Goal: Communication & Community: Participate in discussion

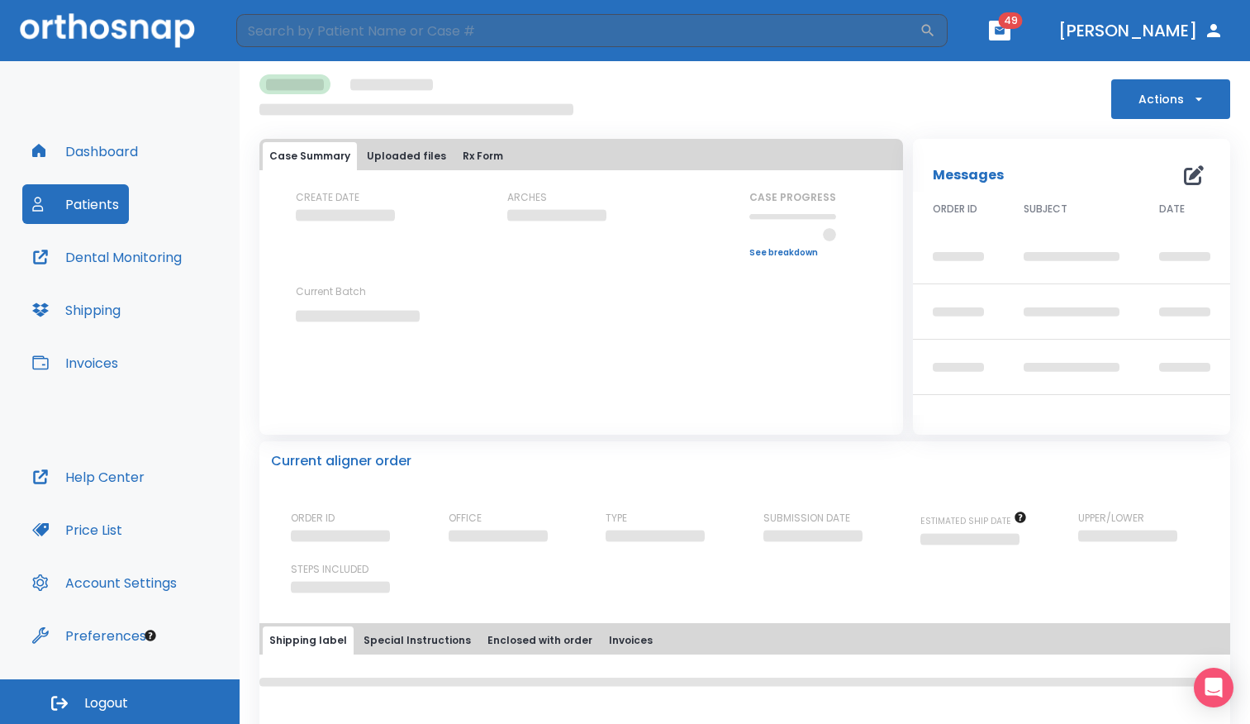
click at [95, 215] on button "Patients" at bounding box center [75, 204] width 107 height 40
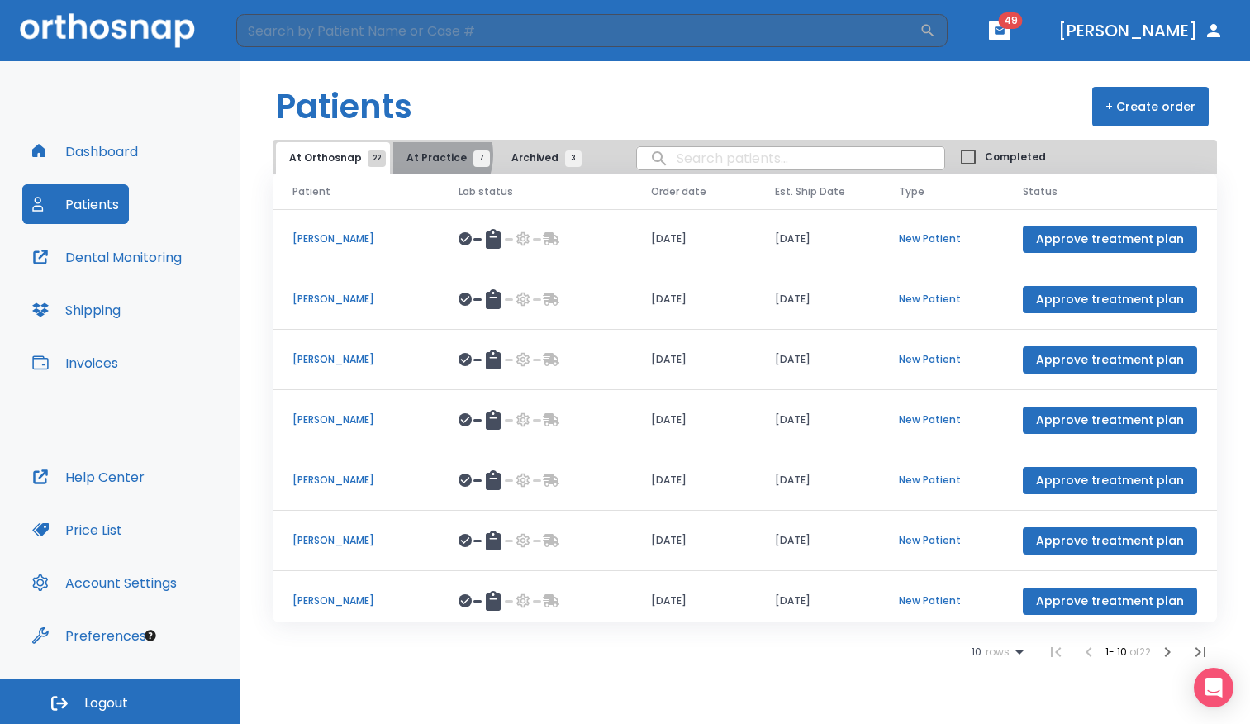
click at [420, 154] on span "At Practice 7" at bounding box center [443, 157] width 75 height 15
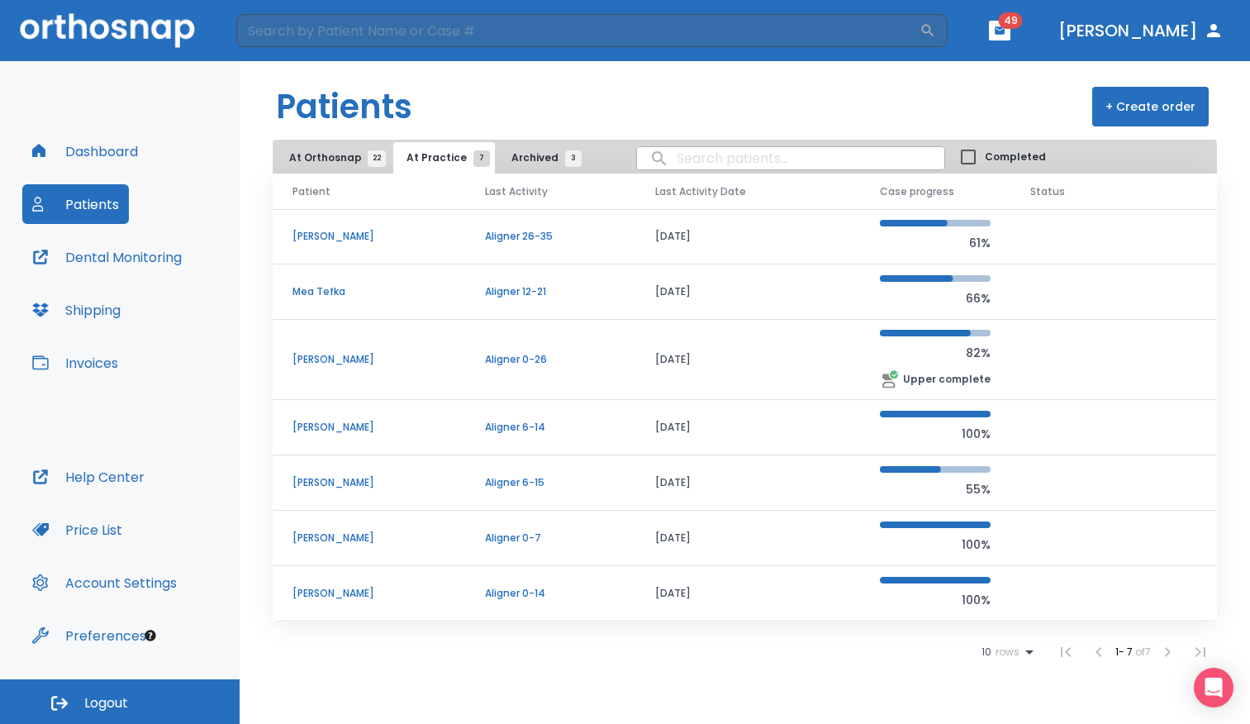
click at [445, 292] on p "Mea Tefka" at bounding box center [368, 291] width 153 height 15
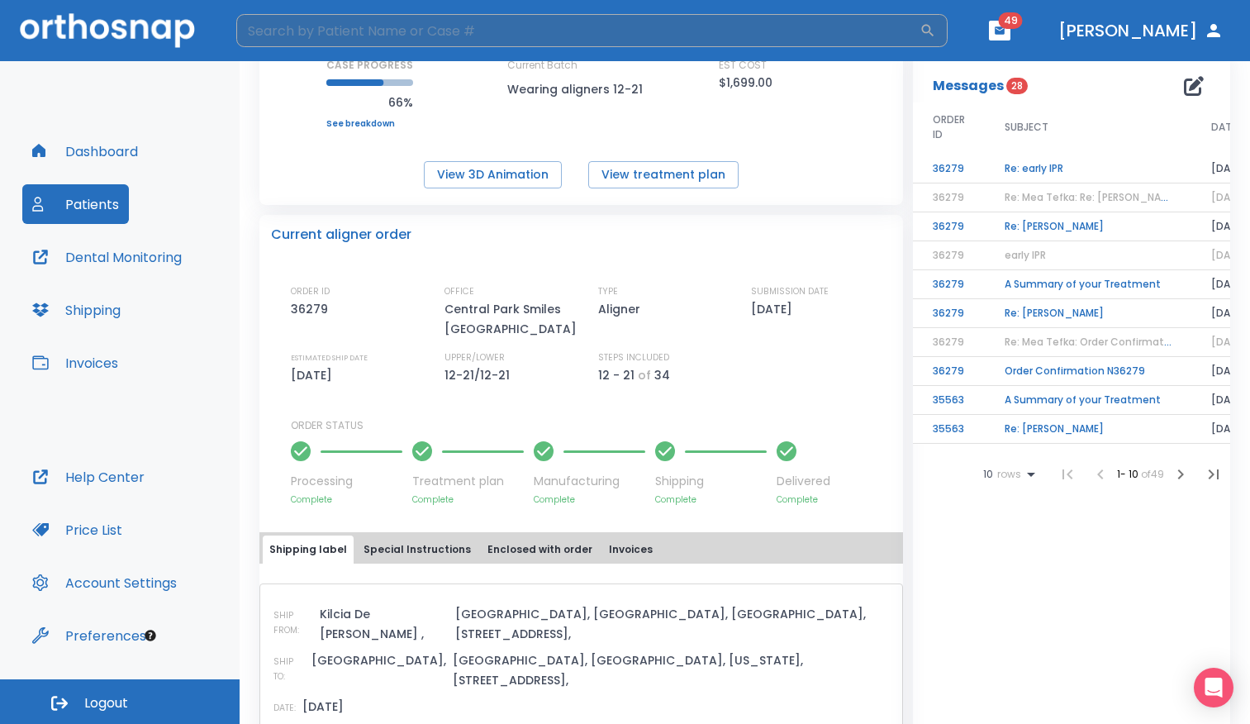
scroll to position [80, 0]
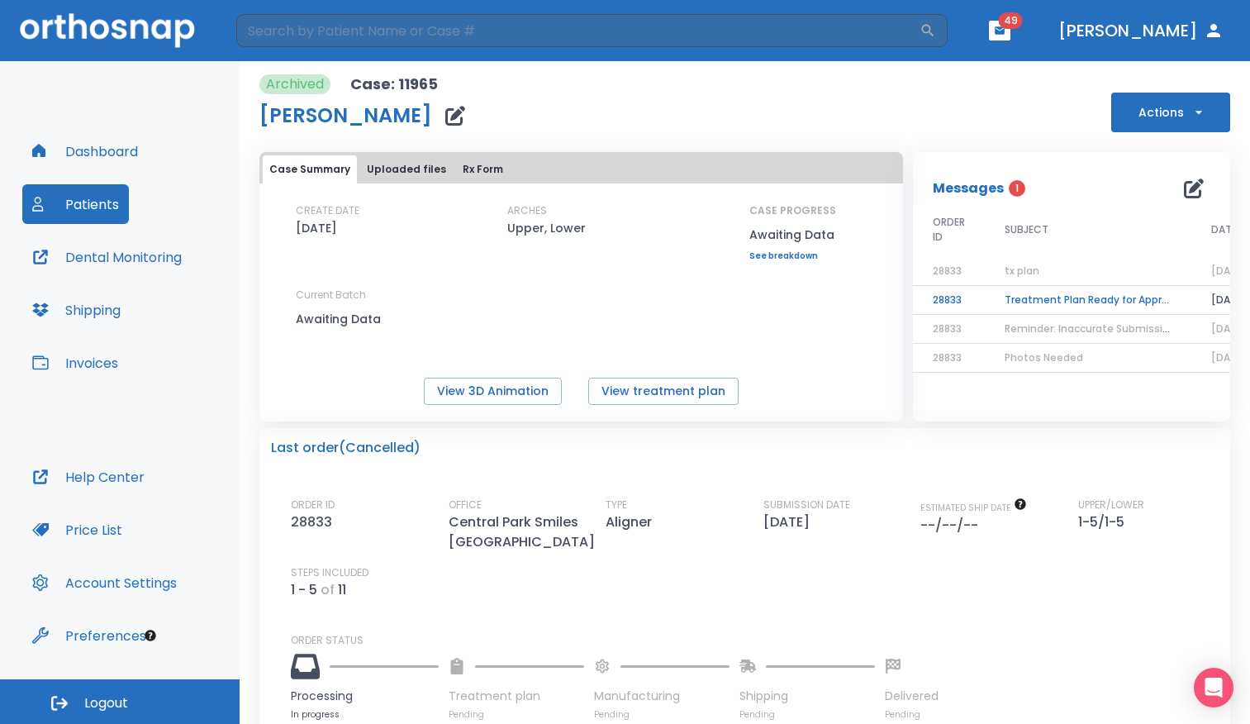
click at [117, 206] on button "Patients" at bounding box center [75, 204] width 107 height 40
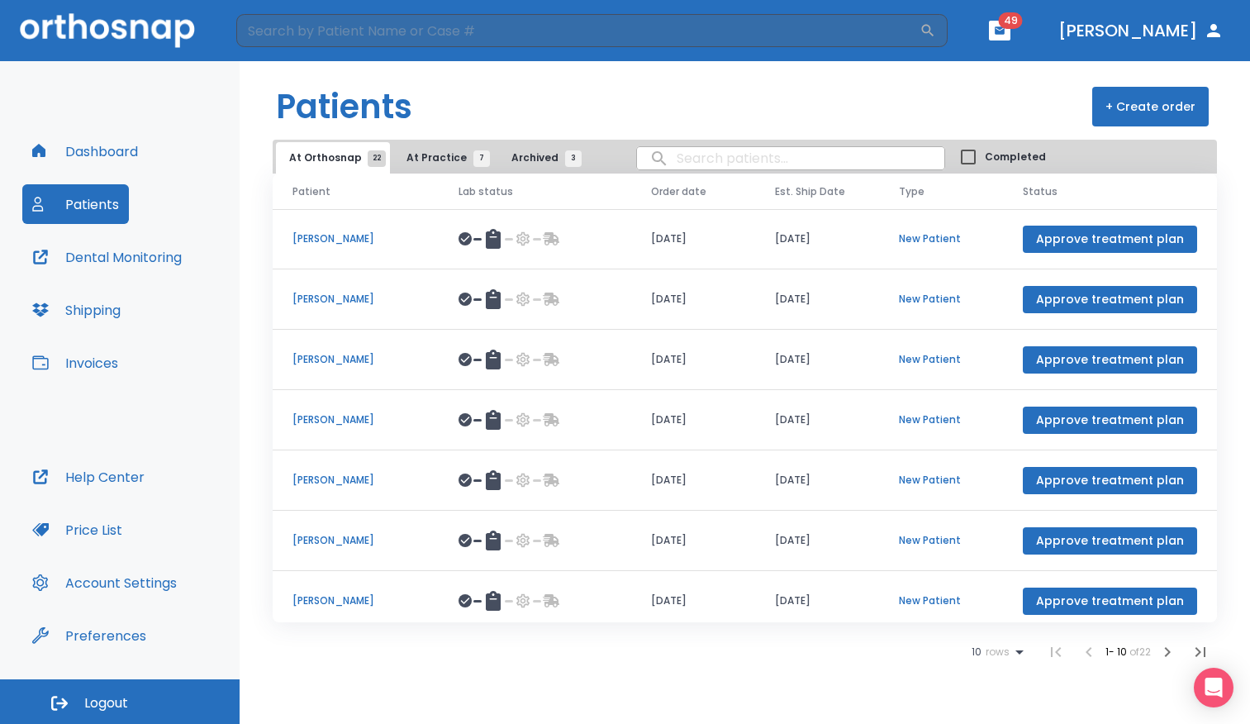
click at [473, 161] on span "7" at bounding box center [481, 158] width 17 height 17
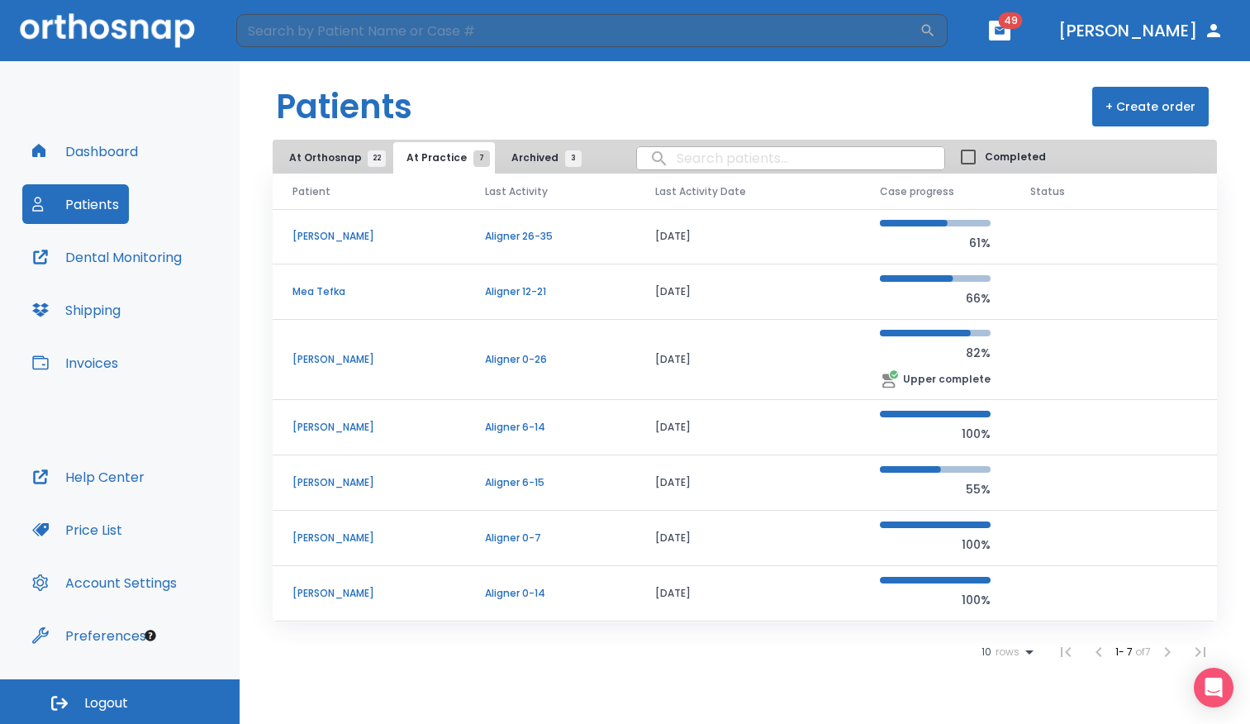
click at [325, 163] on span "At Orthosnap 22" at bounding box center [333, 157] width 88 height 15
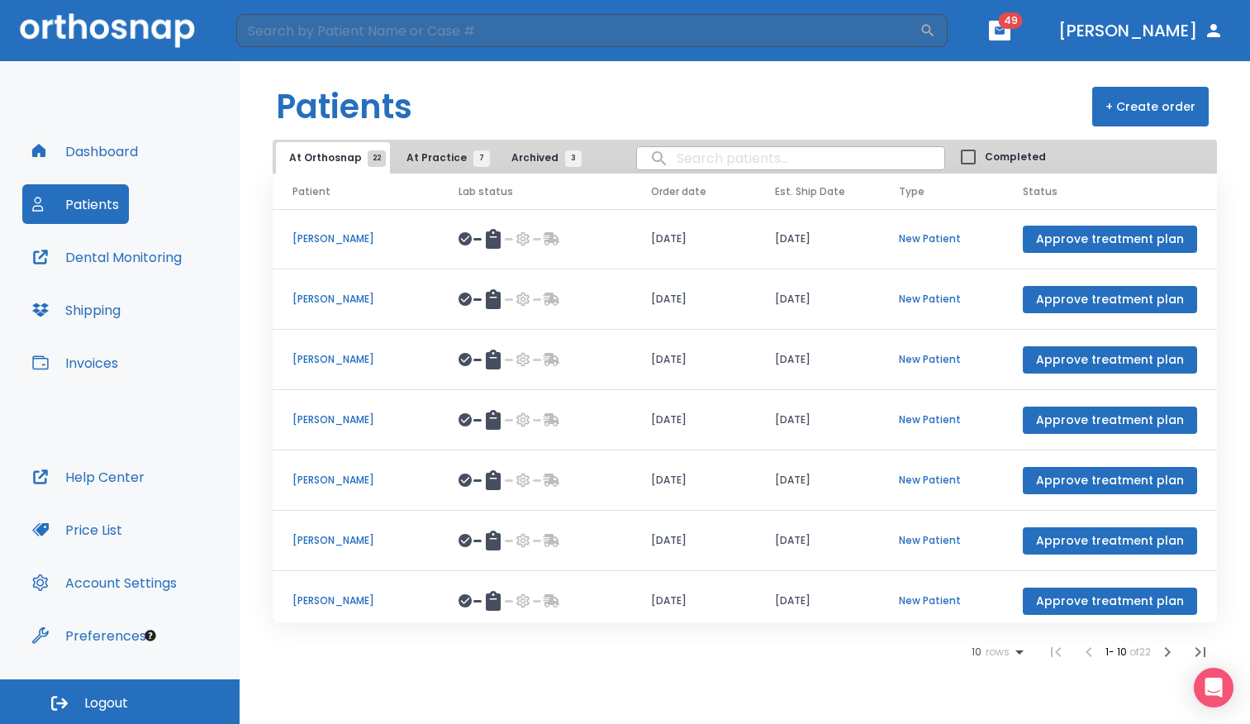
scroll to position [191, 0]
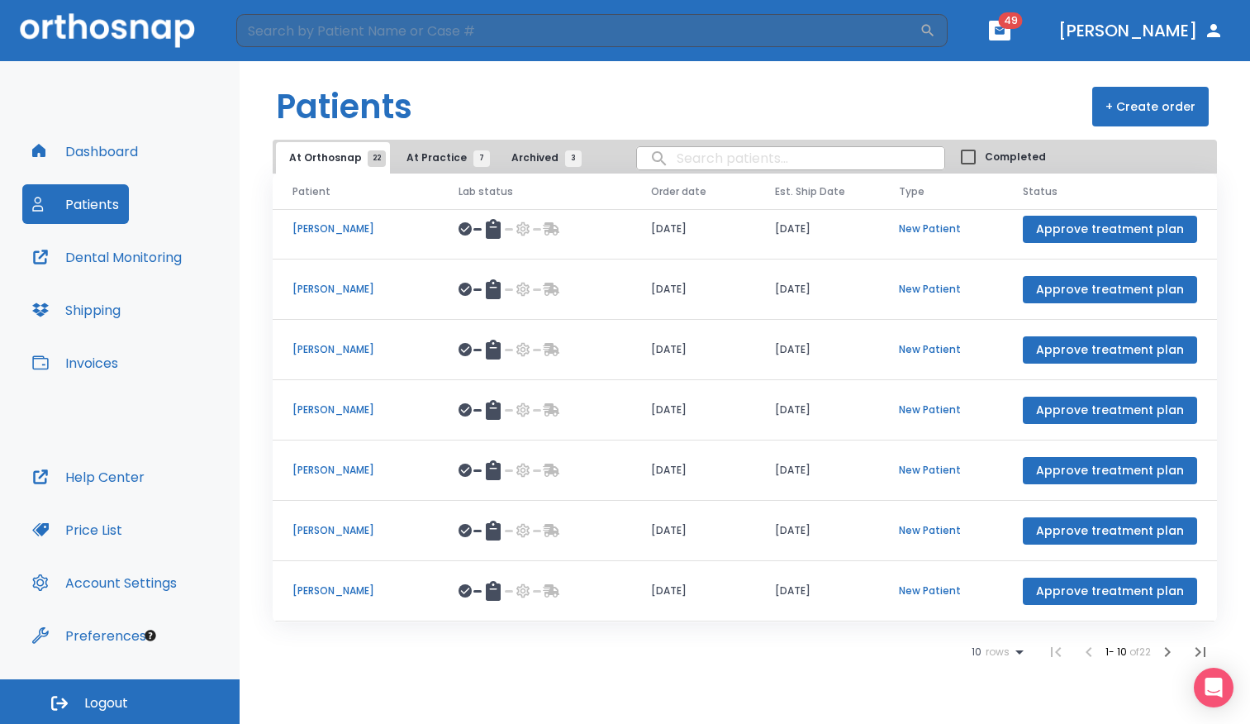
click at [1172, 658] on icon "button" at bounding box center [1167, 652] width 20 height 20
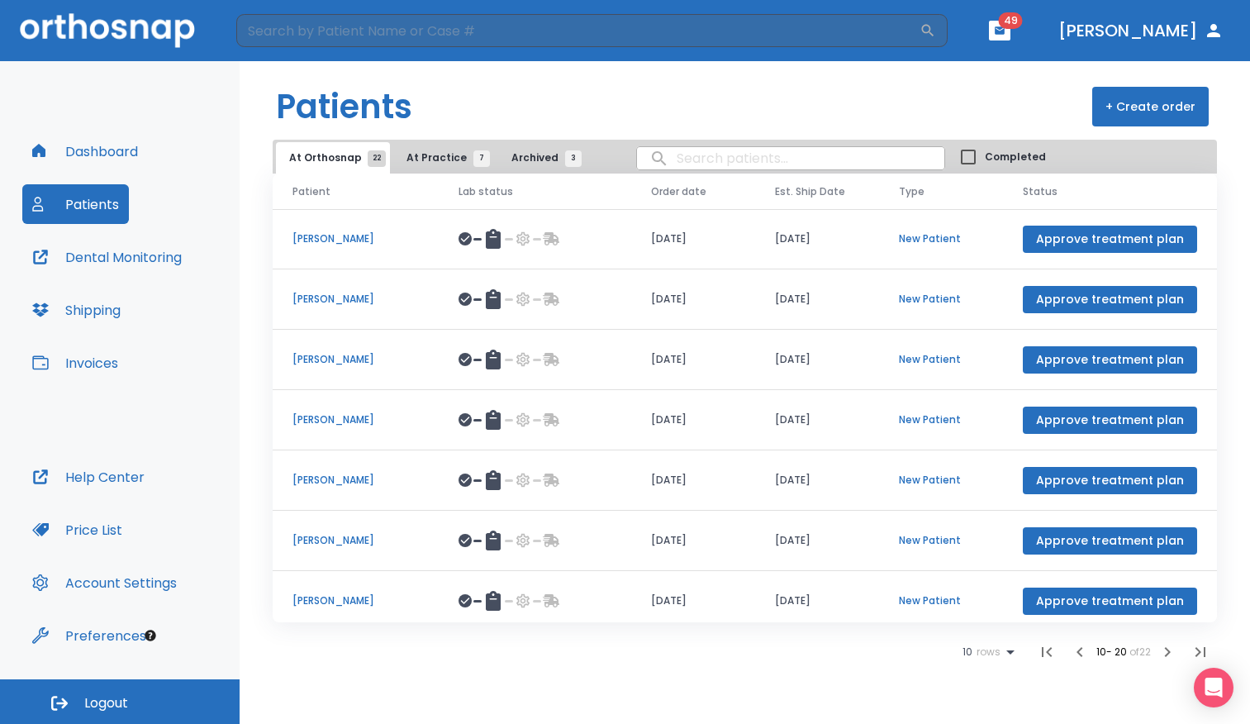
click at [1170, 652] on icon "button" at bounding box center [1167, 652] width 20 height 20
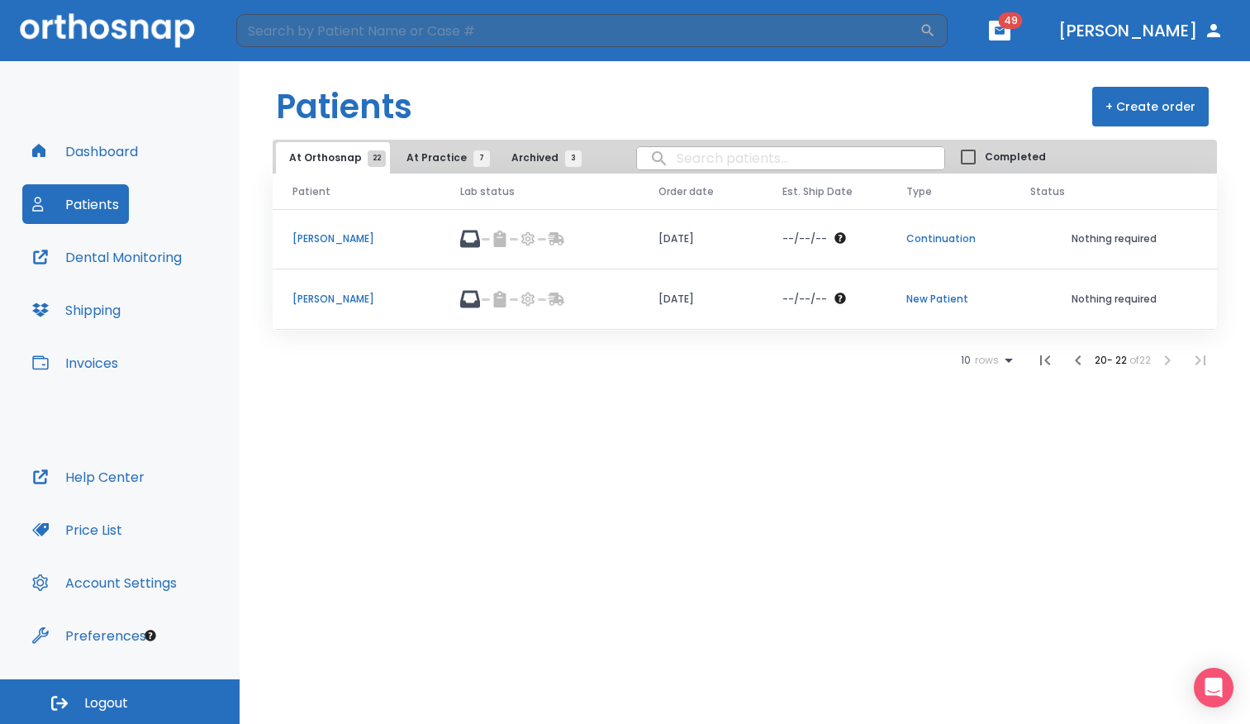
click at [652, 304] on td "10/09/25" at bounding box center [700, 299] width 124 height 60
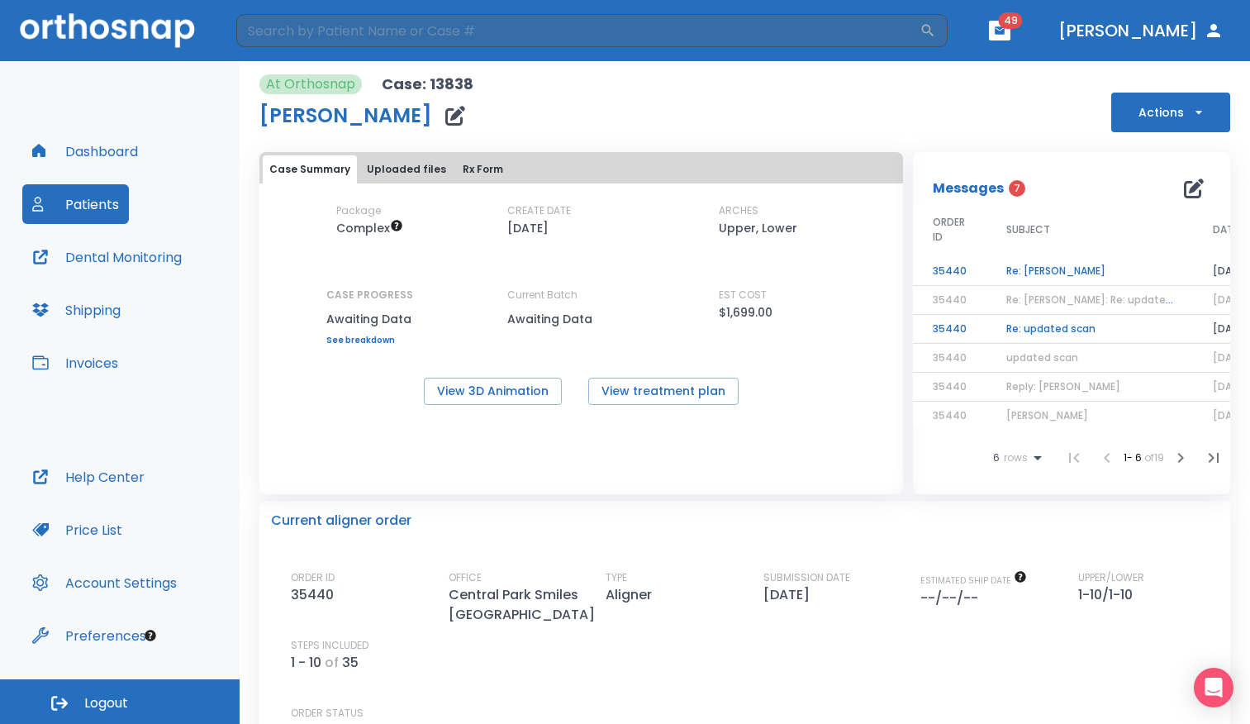
click at [1043, 273] on td "Re: Teresa Amaya" at bounding box center [1089, 271] width 206 height 29
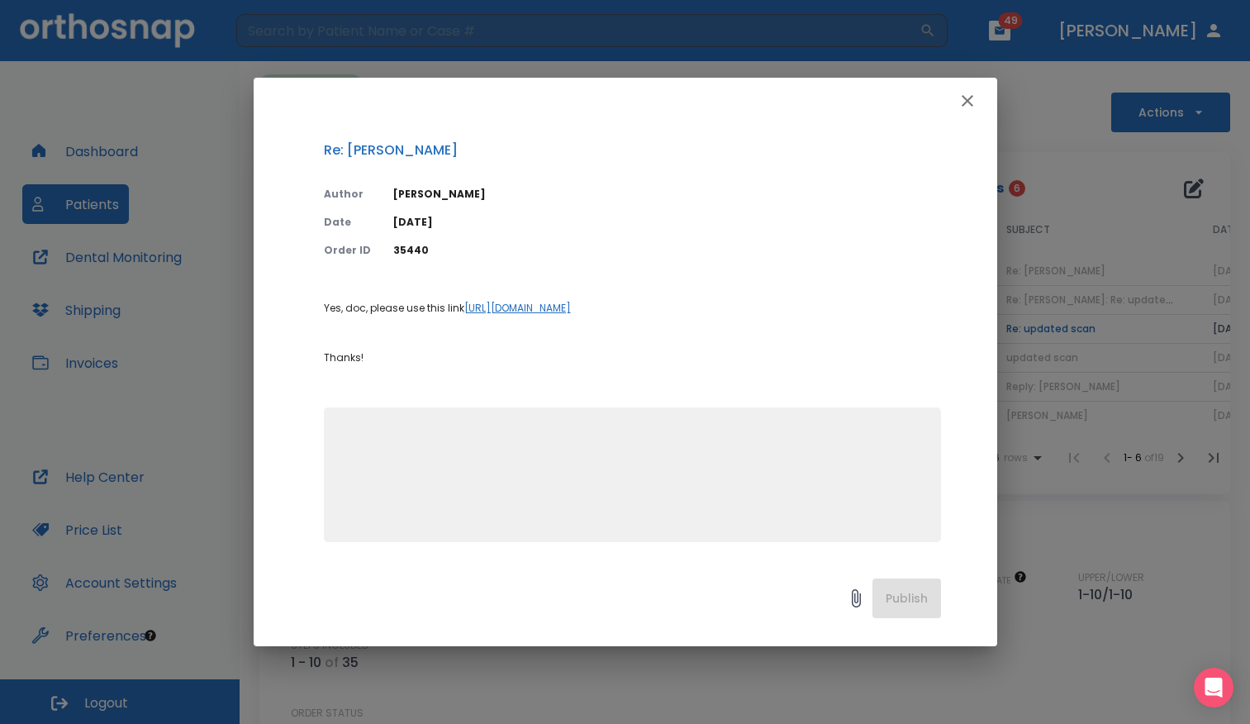
click at [508, 463] on textarea at bounding box center [632, 482] width 597 height 114
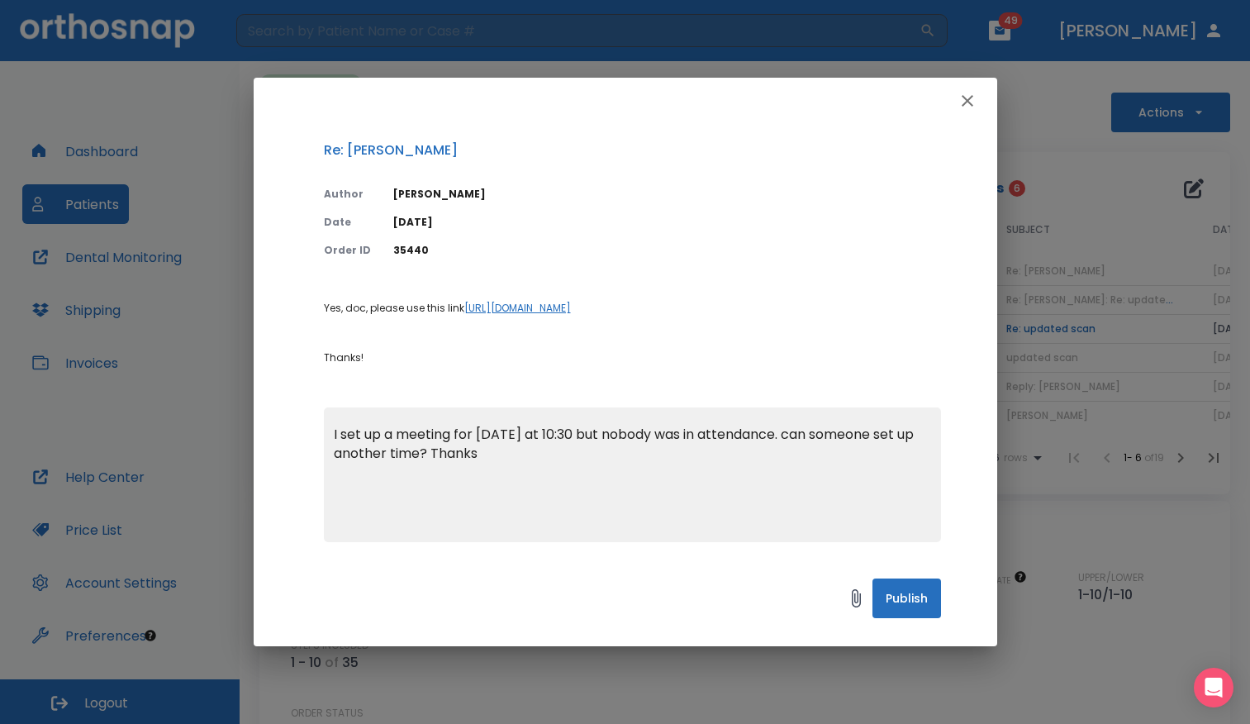
type textarea "I set up a meeting for today at 10:30 but nobody was in attendance. can someone…"
click at [894, 596] on button "Publish" at bounding box center [906, 598] width 69 height 40
